Goal: Task Accomplishment & Management: Use online tool/utility

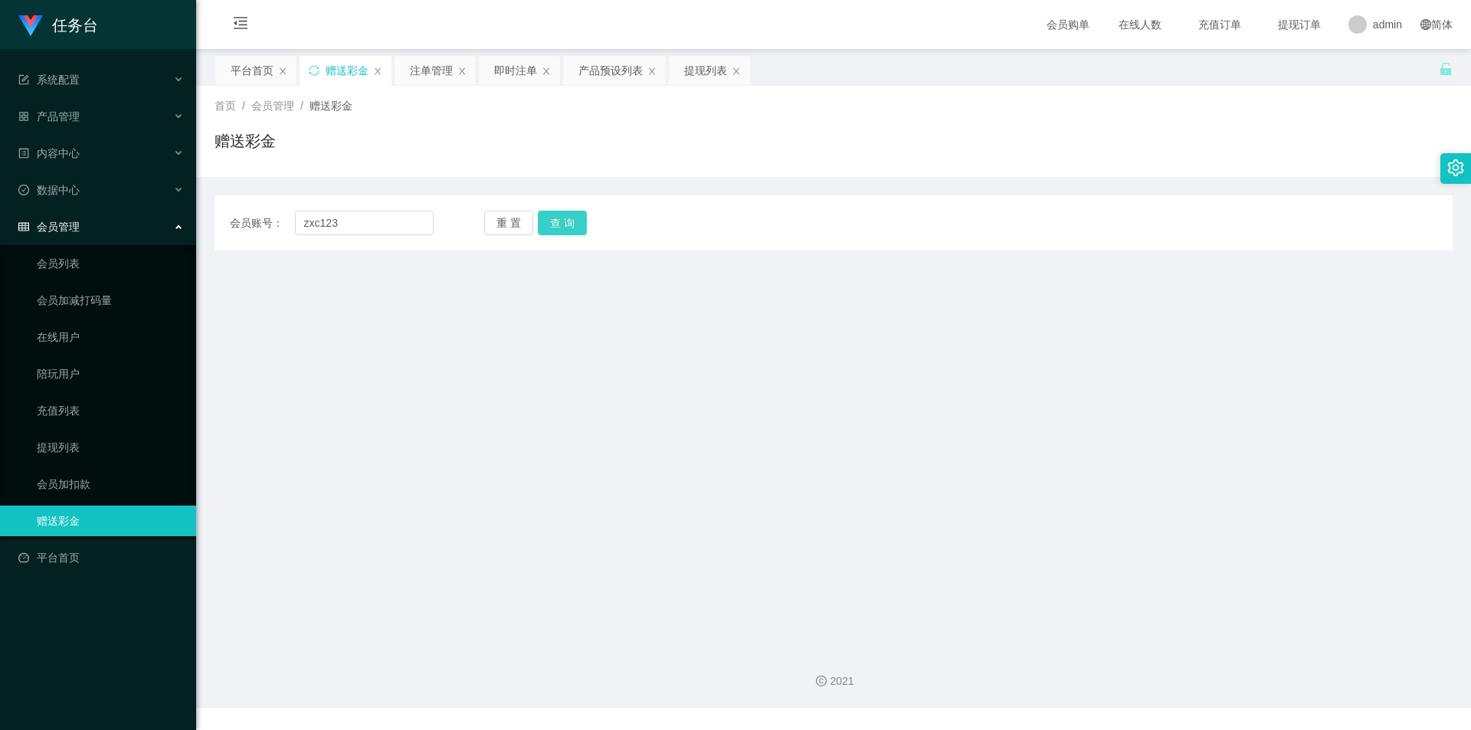
type input "zxc123"
click at [559, 232] on button "查 询" at bounding box center [562, 223] width 49 height 25
click at [320, 66] on div "赠送彩金" at bounding box center [346, 70] width 92 height 29
click at [314, 71] on icon "图标: sync" at bounding box center [314, 70] width 11 height 11
click at [1373, 27] on span "admin" at bounding box center [1387, 24] width 29 height 49
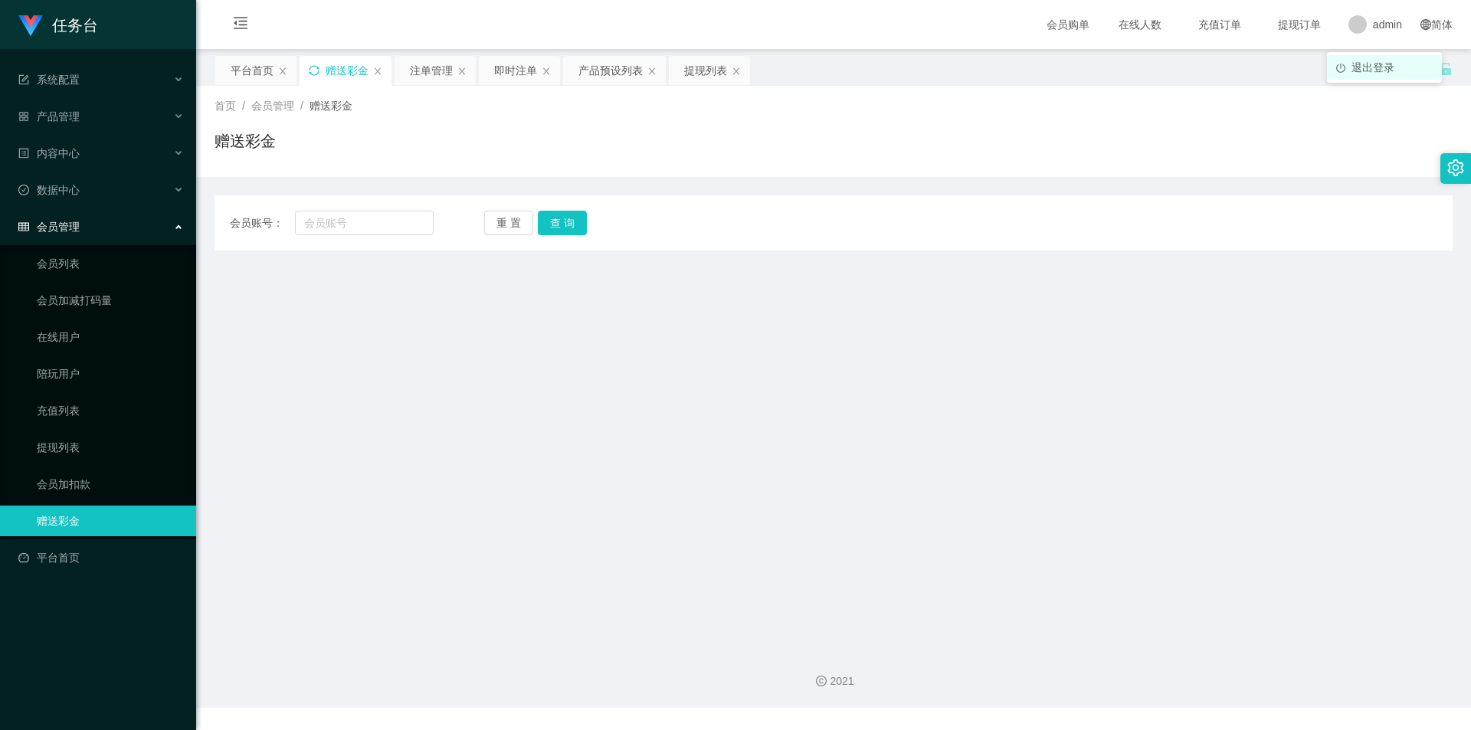
click at [1372, 66] on span "退出登录" at bounding box center [1373, 67] width 43 height 12
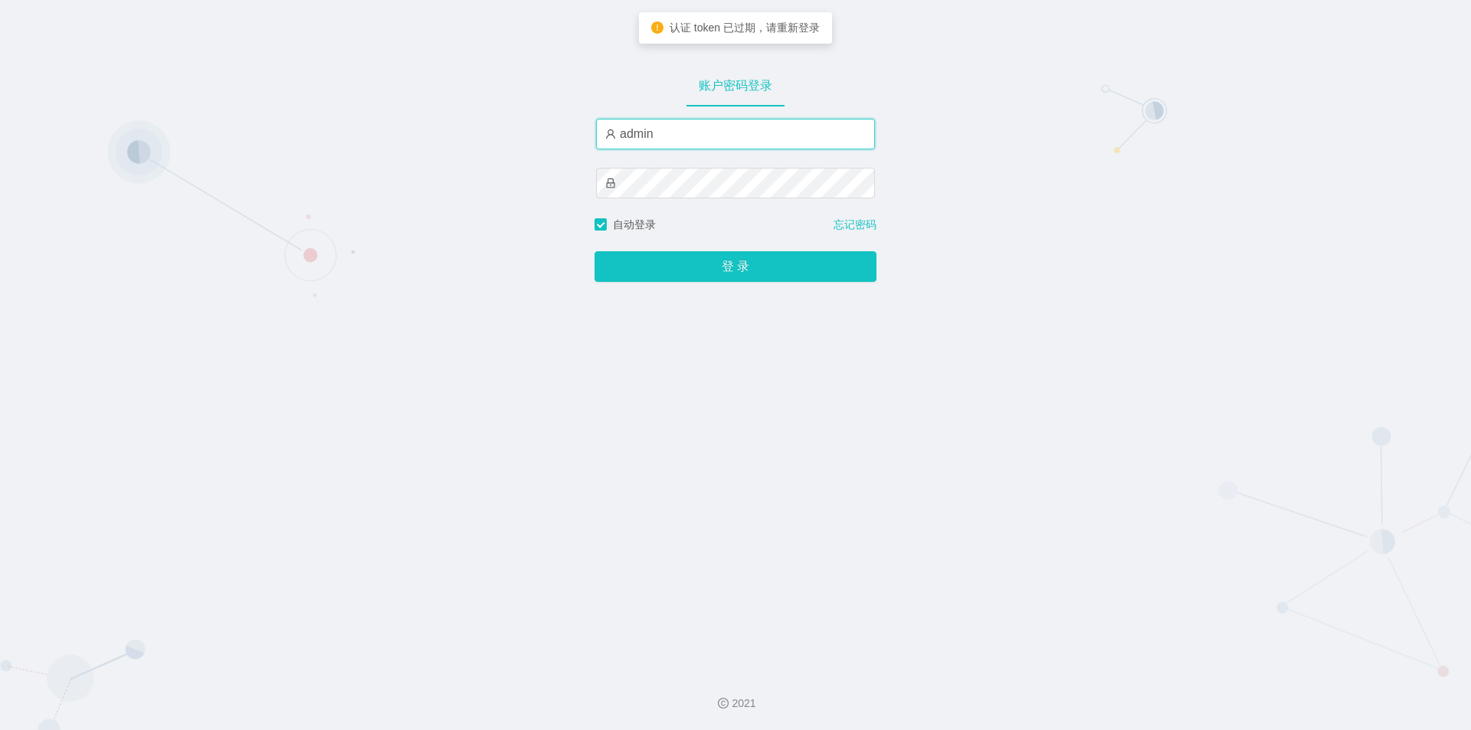
click at [701, 137] on input "admin" at bounding box center [735, 134] width 279 height 31
type input "[PERSON_NAME]"
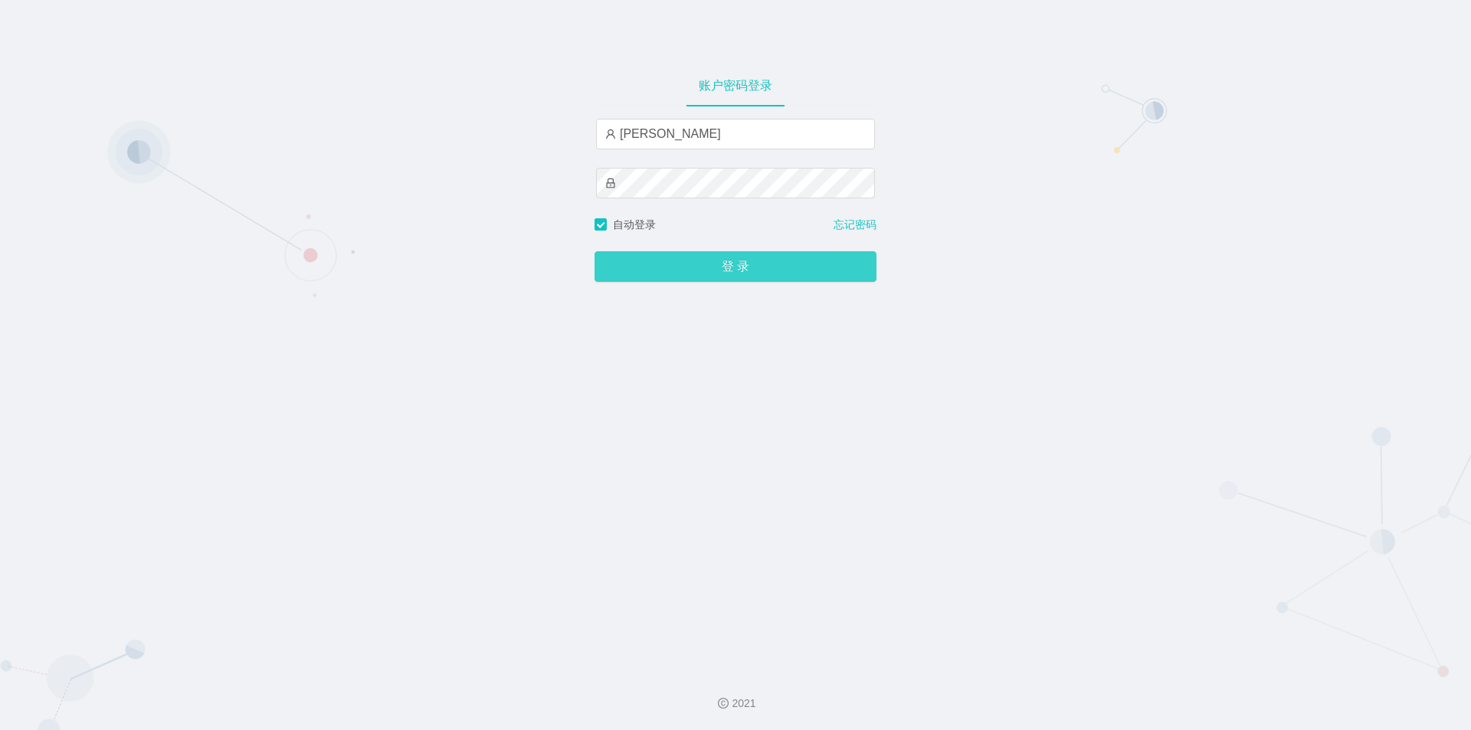
click at [702, 260] on button "登 录" at bounding box center [736, 266] width 282 height 31
